Goal: Transaction & Acquisition: Book appointment/travel/reservation

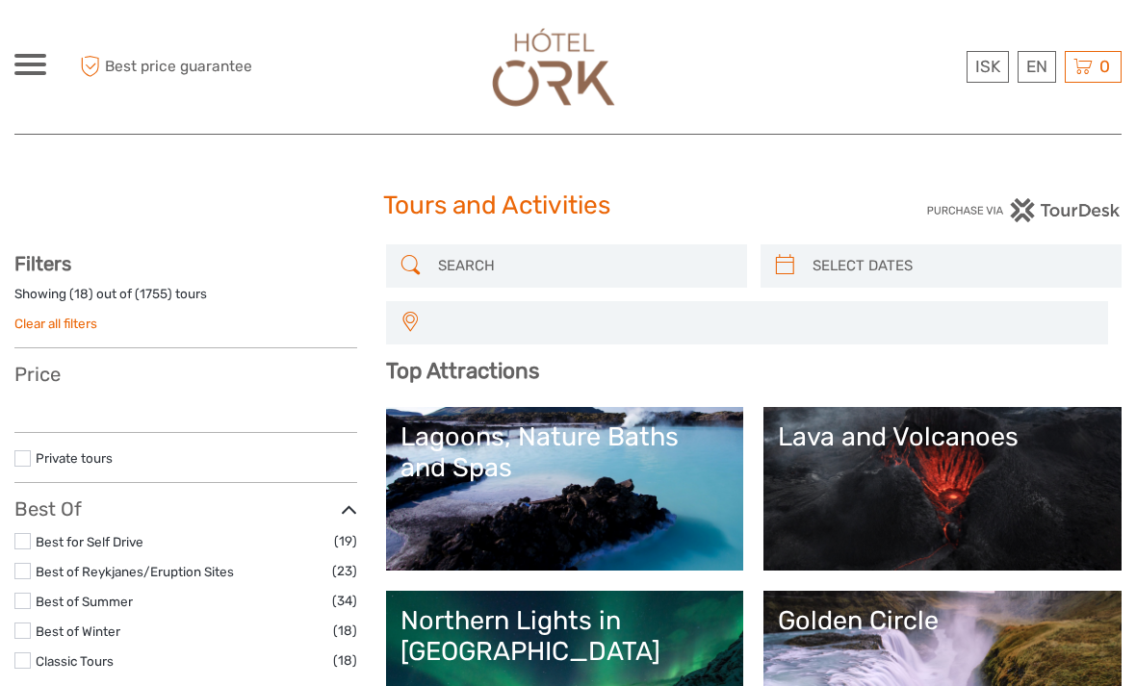
select select
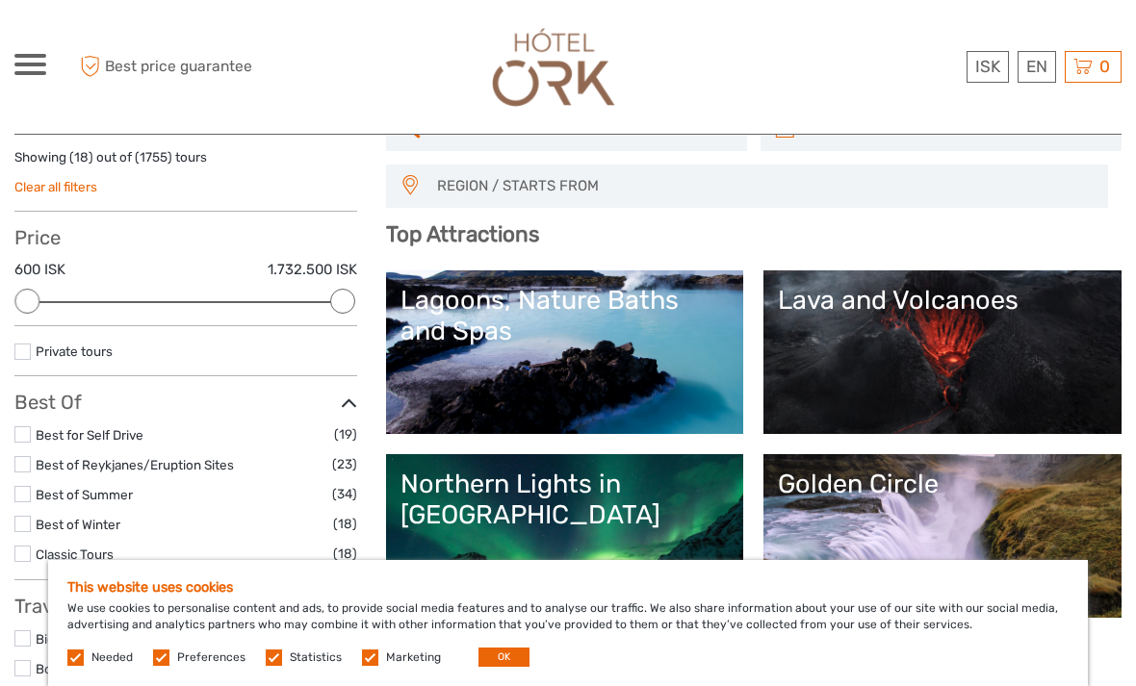
scroll to position [136, 0]
click at [529, 351] on link "Lagoons, Nature Baths and Spas" at bounding box center [564, 353] width 329 height 135
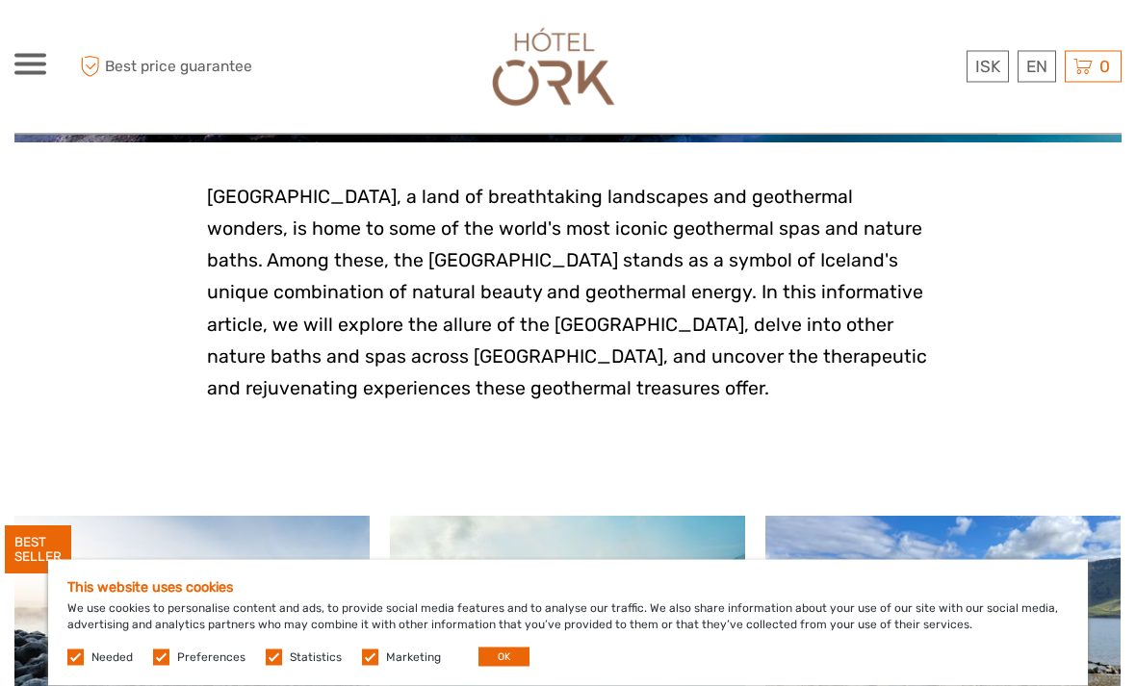
scroll to position [431, 0]
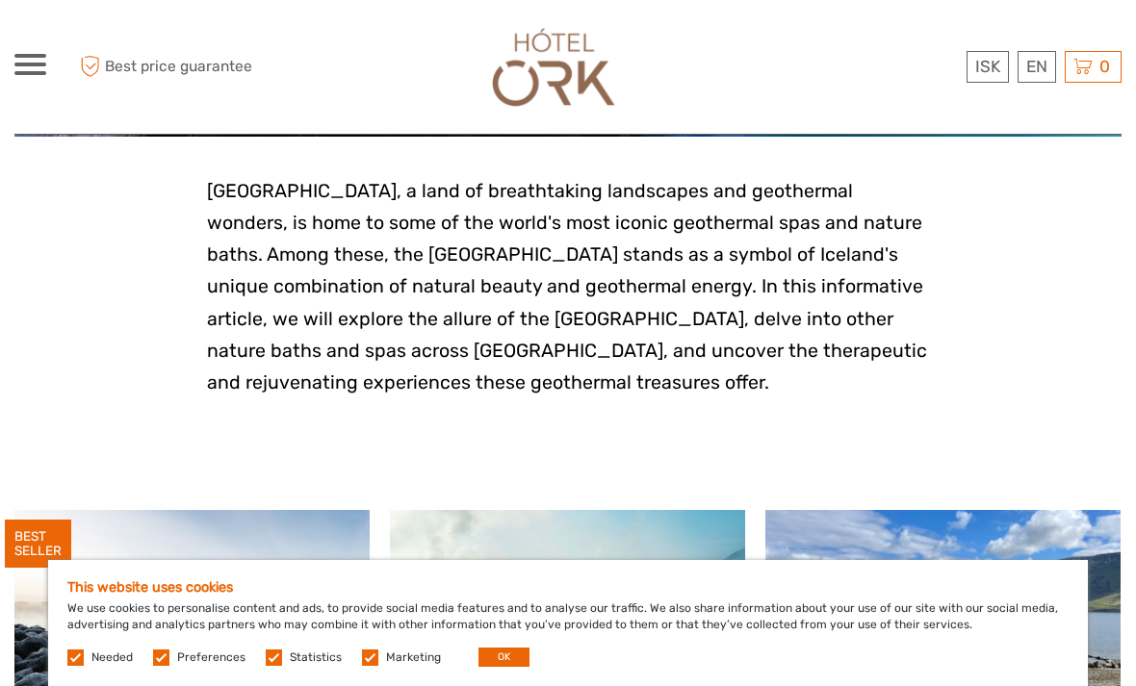
click at [497, 667] on button "OK" at bounding box center [503, 657] width 51 height 19
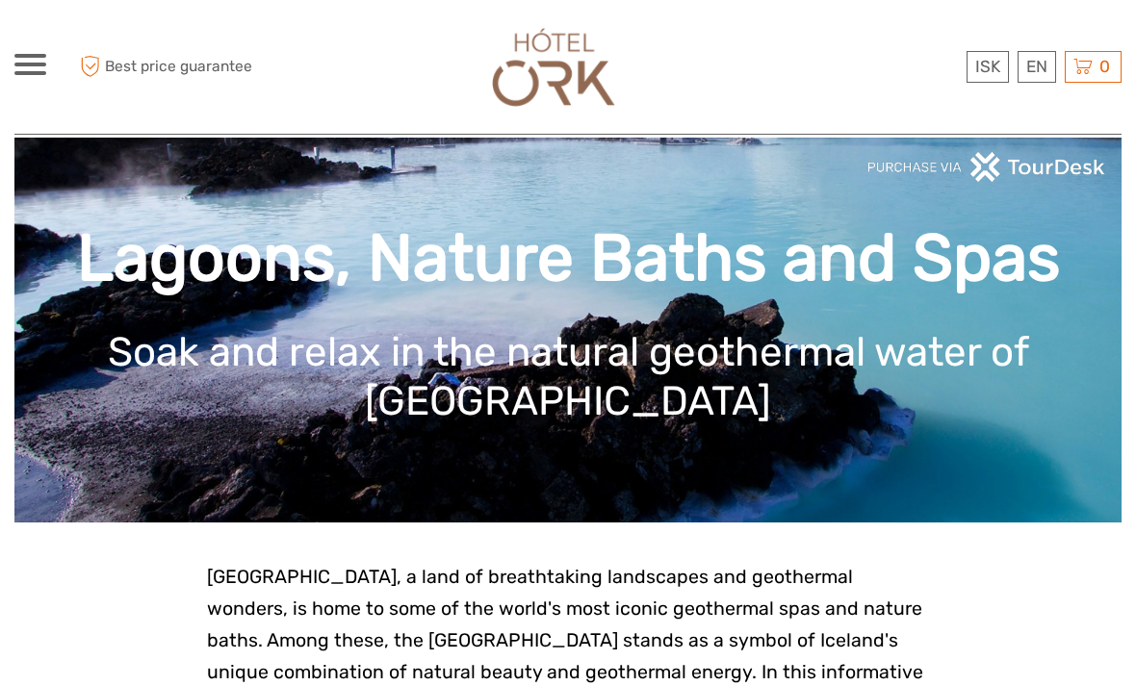
scroll to position [0, 0]
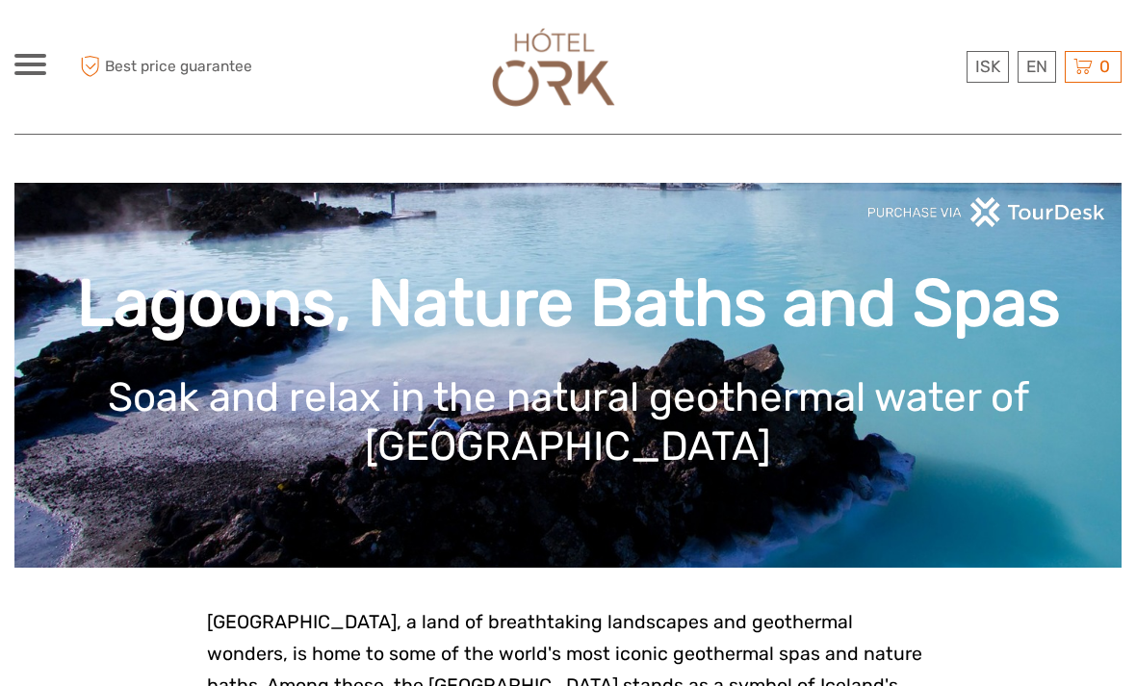
click at [545, 70] on img at bounding box center [553, 66] width 141 height 95
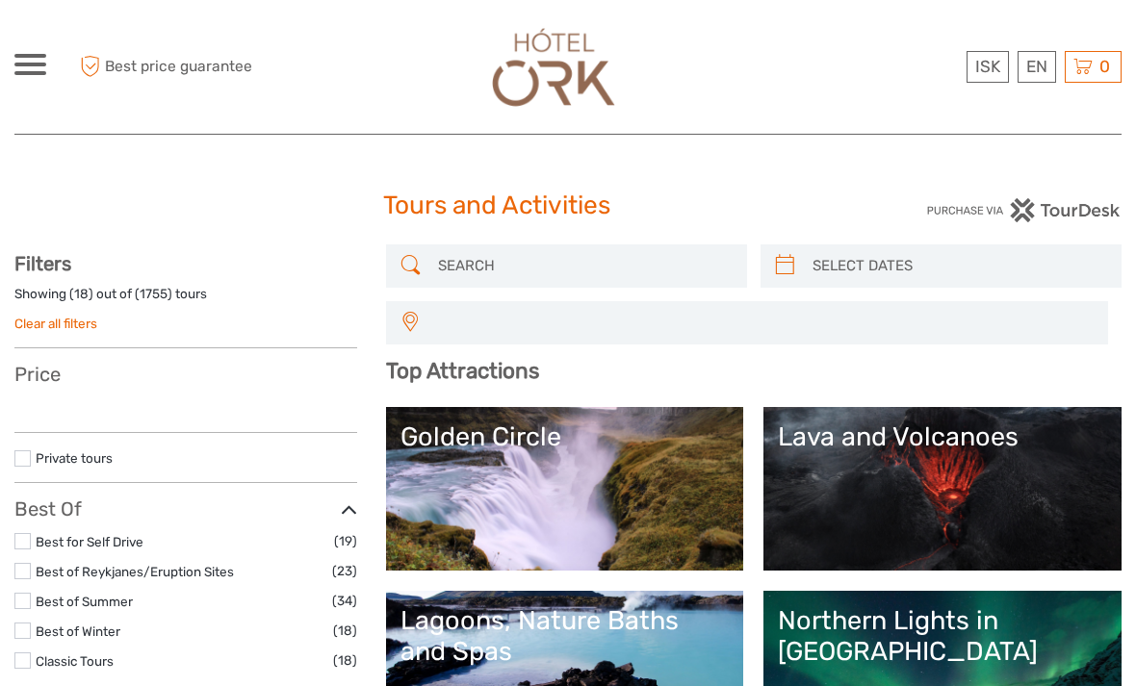
select select
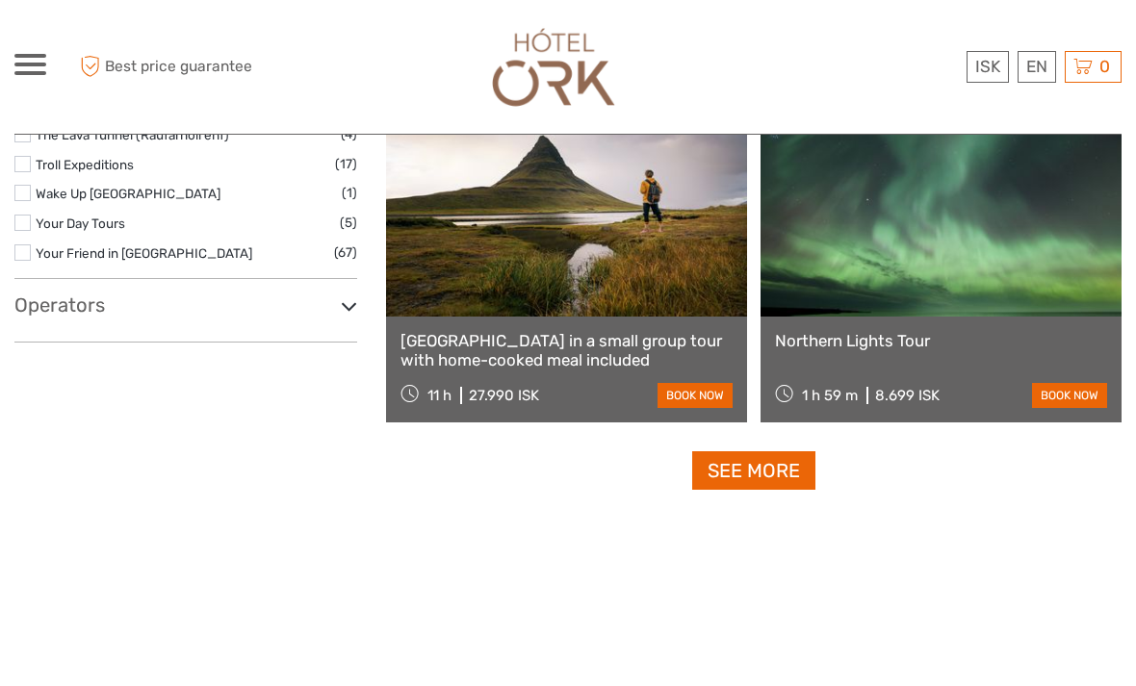
scroll to position [3374, 0]
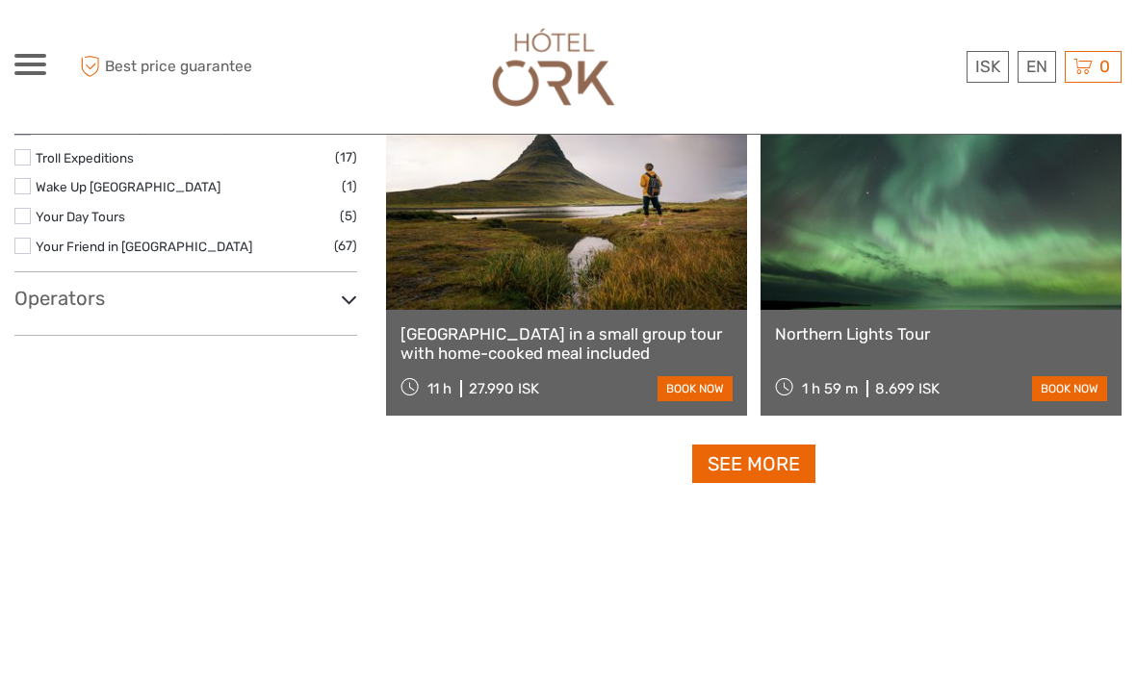
click at [725, 462] on link "See more" at bounding box center [753, 464] width 123 height 39
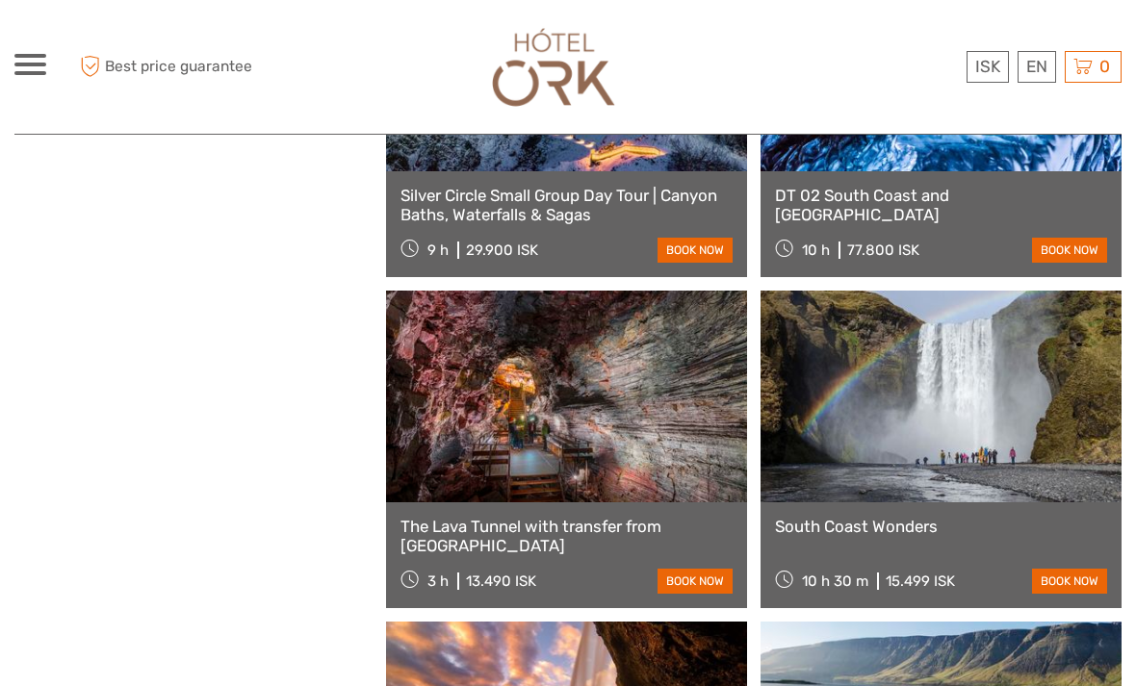
scroll to position [3708, 0]
click at [533, 435] on link at bounding box center [566, 398] width 361 height 212
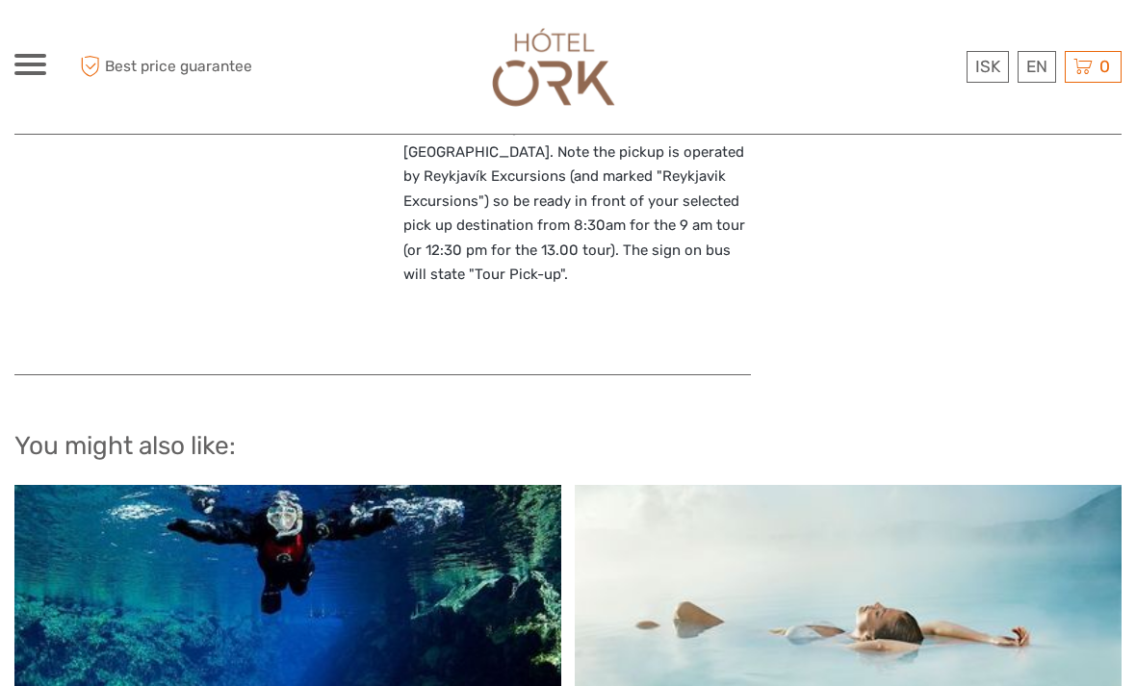
scroll to position [1839, 0]
